Goal: Information Seeking & Learning: Learn about a topic

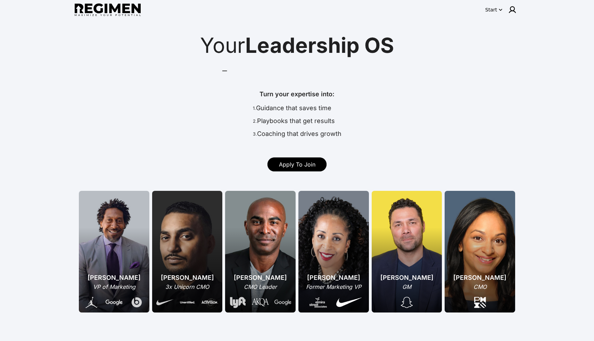
click at [491, 11] on div "Start" at bounding box center [491, 9] width 12 height 7
click at [467, 42] on div at bounding box center [297, 170] width 594 height 341
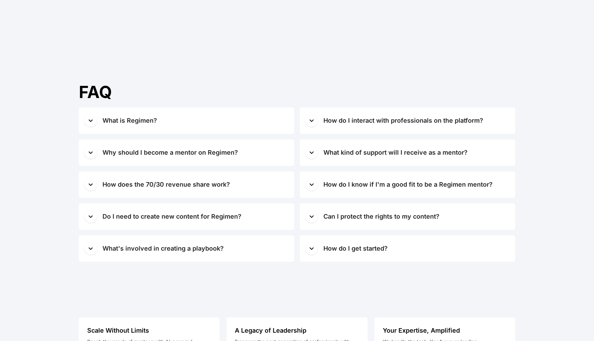
scroll to position [3111, 0]
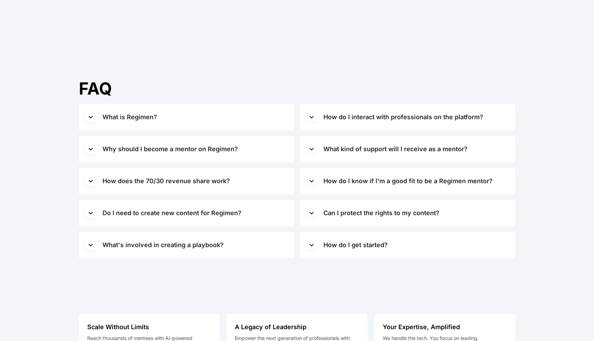
click at [163, 114] on span "What is Regimen?" at bounding box center [195, 117] width 186 height 10
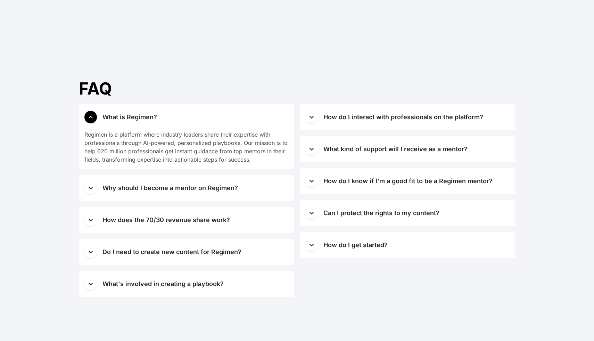
click at [163, 114] on span "What is Regimen?" at bounding box center [195, 117] width 186 height 10
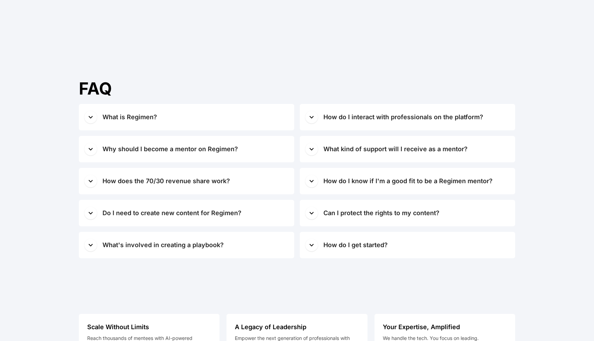
click at [175, 149] on div "Why should I become a mentor on Regimen?" at bounding box center [170, 149] width 136 height 10
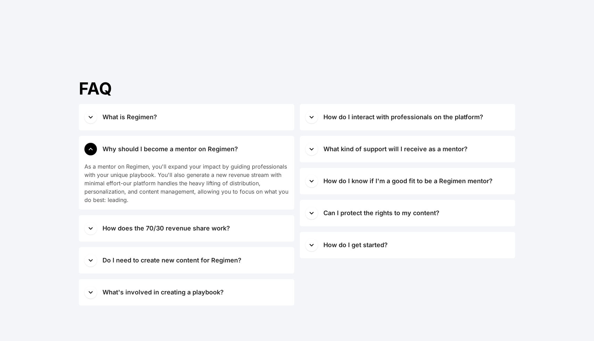
click at [175, 149] on div "Why should I become a mentor on Regimen?" at bounding box center [170, 149] width 136 height 10
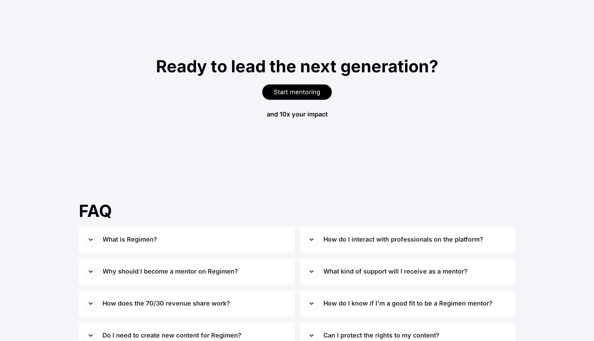
scroll to position [3075, 0]
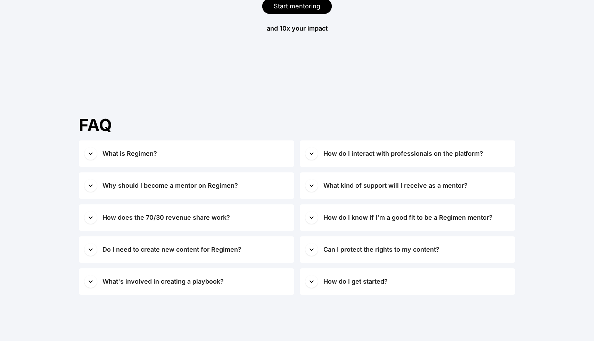
click at [211, 184] on div "Why should I become a mentor on Regimen?" at bounding box center [170, 186] width 136 height 10
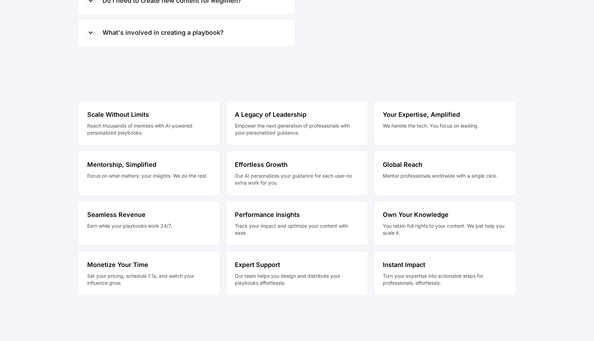
scroll to position [3452, 0]
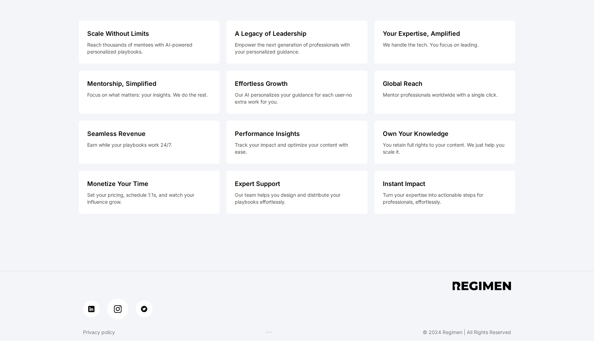
click at [121, 310] on img at bounding box center [118, 309] width 8 height 8
click at [97, 307] on link at bounding box center [91, 308] width 21 height 21
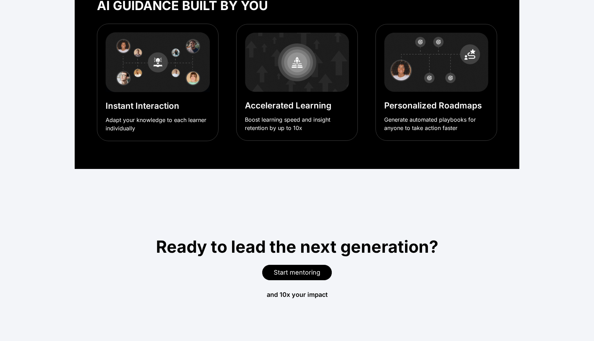
scroll to position [2796, 0]
